Goal: Task Accomplishment & Management: Manage account settings

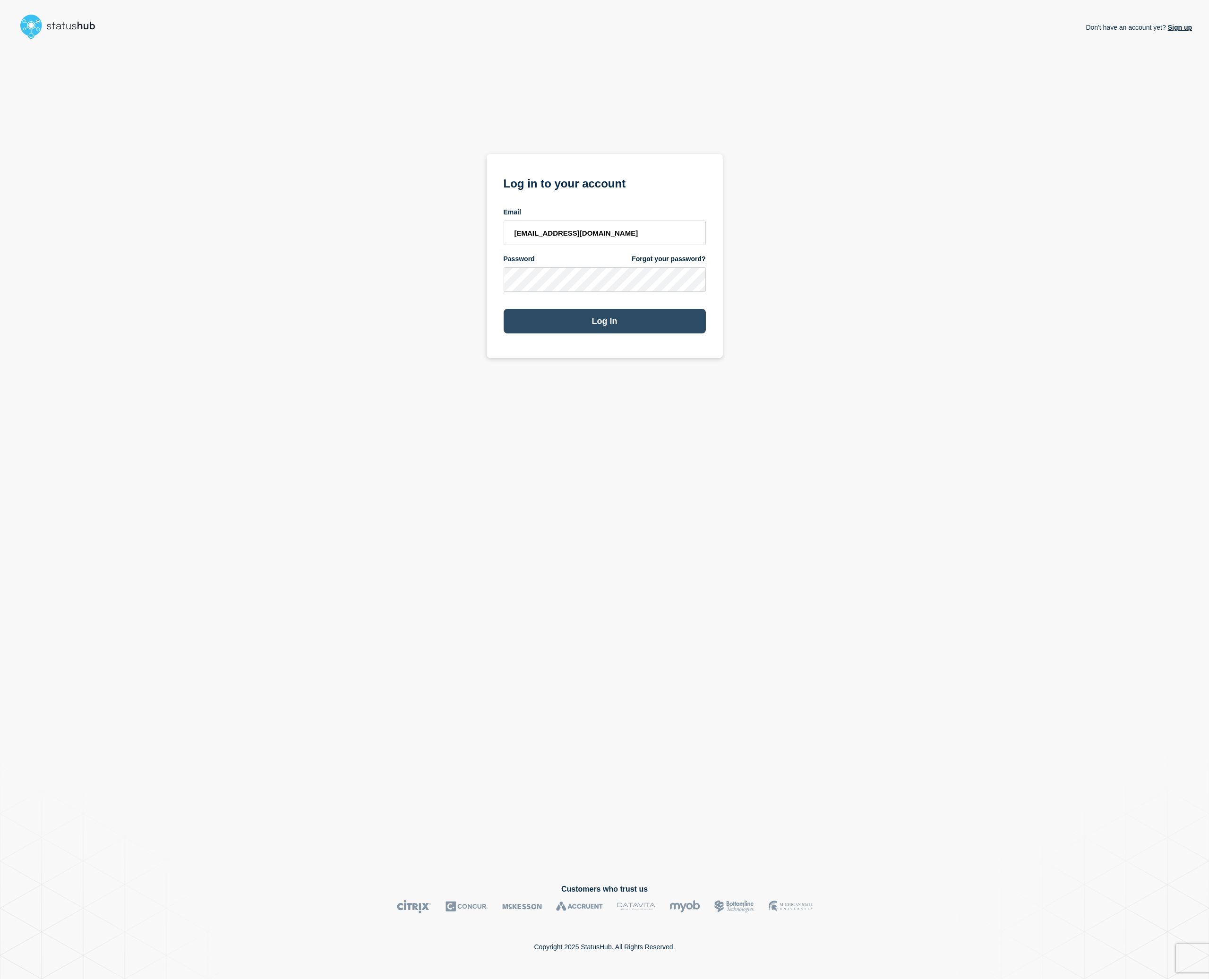
click at [615, 315] on button "Log in" at bounding box center [604, 321] width 202 height 25
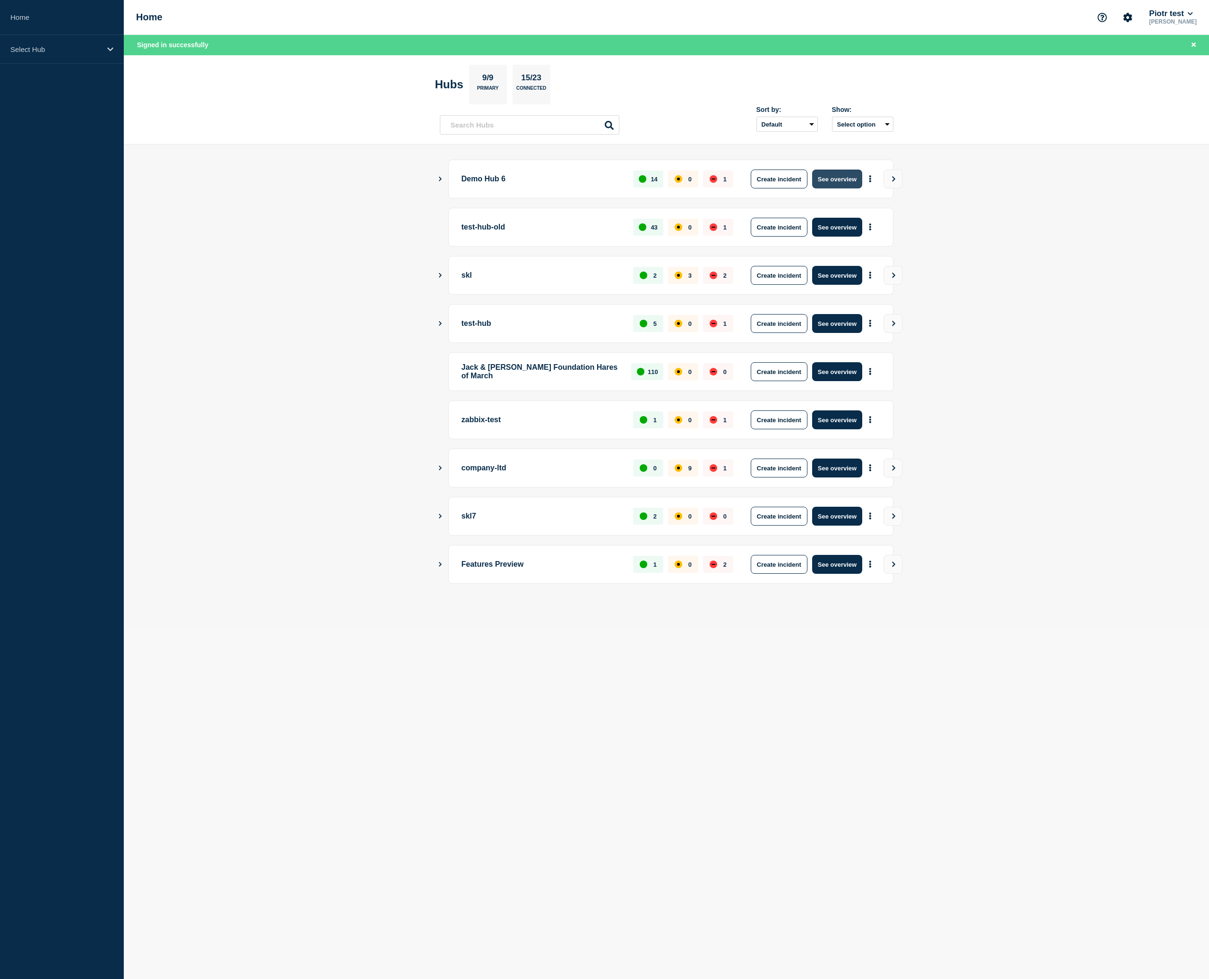
click at [859, 173] on button "See overview" at bounding box center [837, 179] width 50 height 19
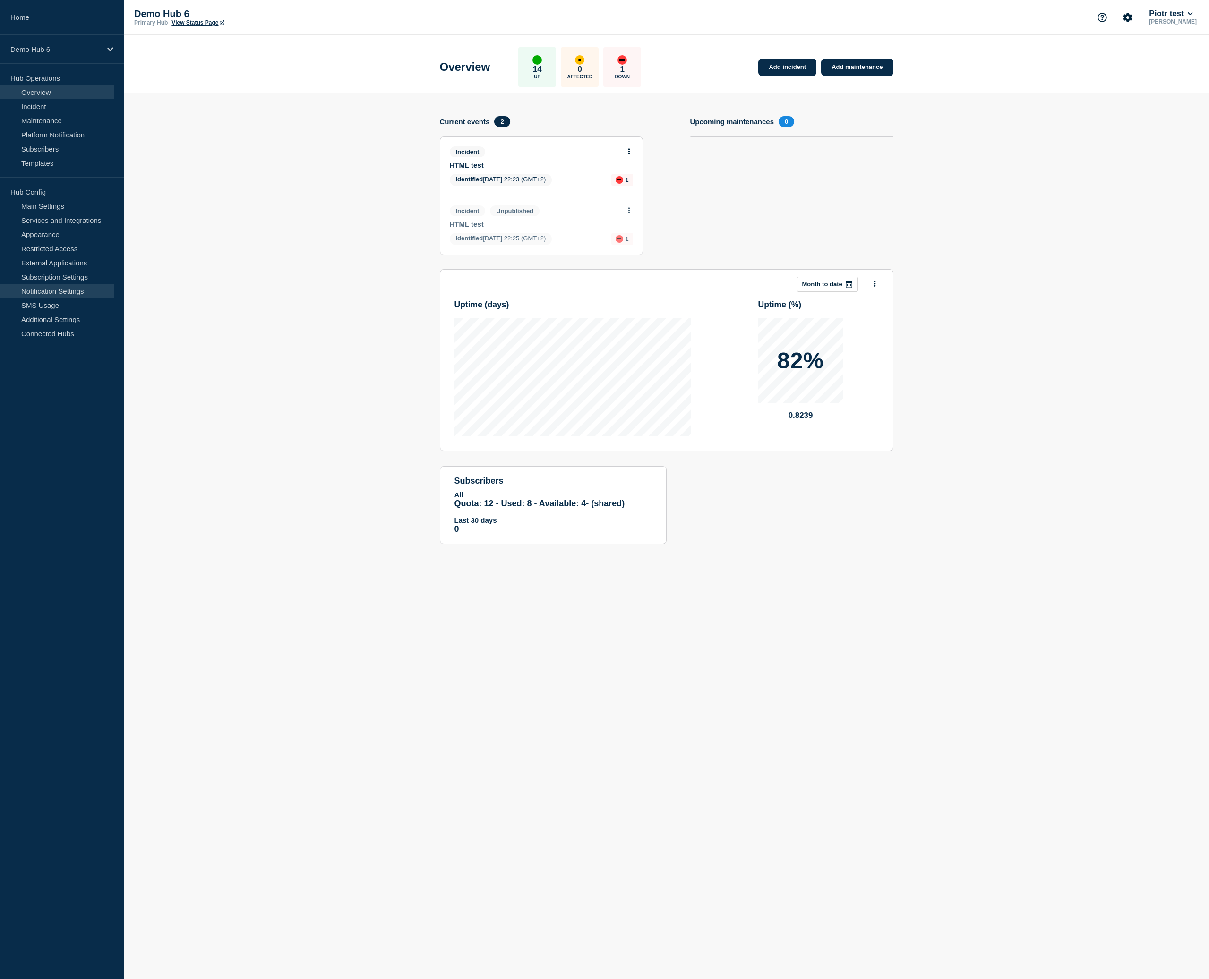
click at [72, 287] on link "Notification Settings" at bounding box center [57, 291] width 114 height 14
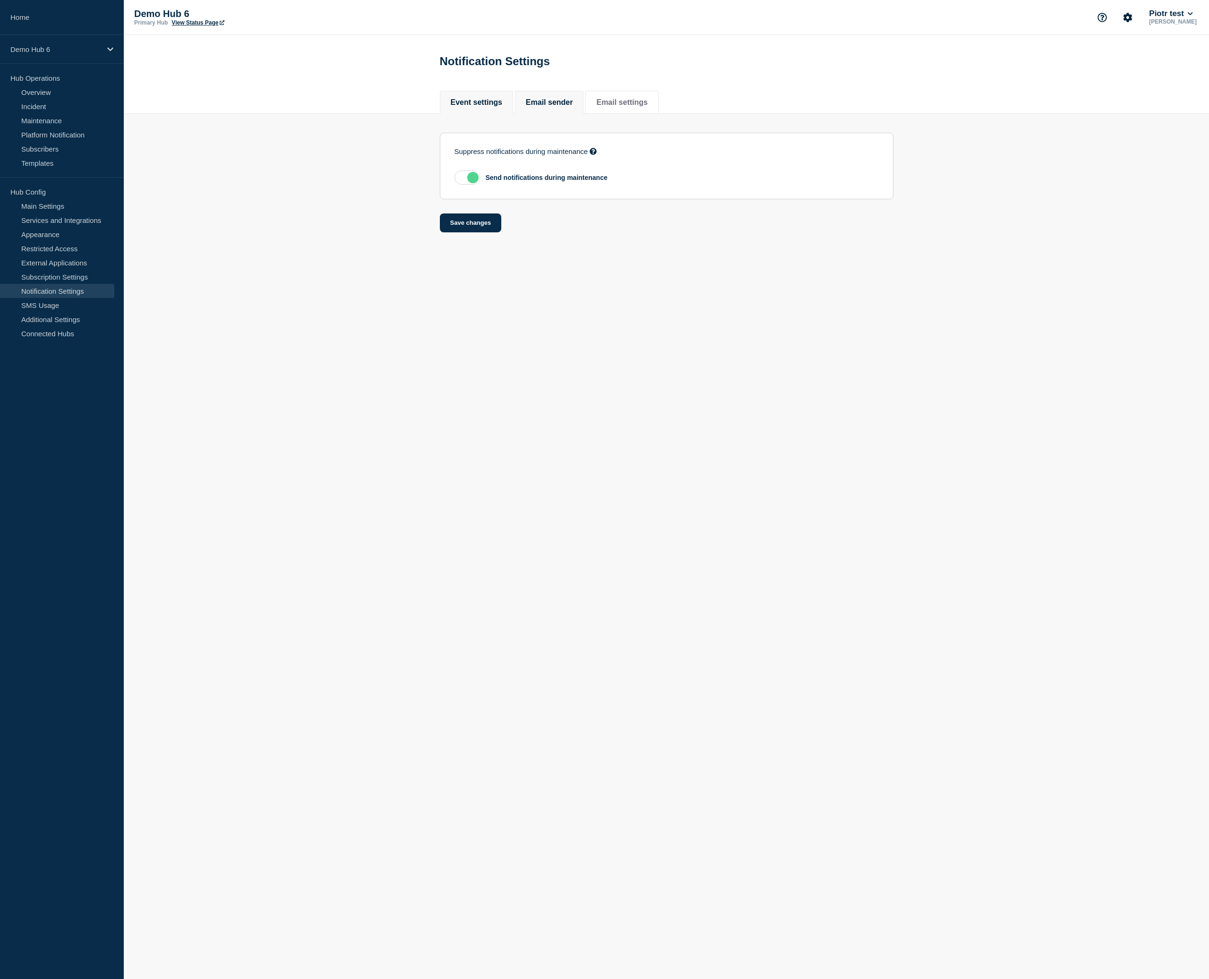
click at [549, 107] on button "Email sender" at bounding box center [549, 102] width 47 height 9
